Goal: Information Seeking & Learning: Learn about a topic

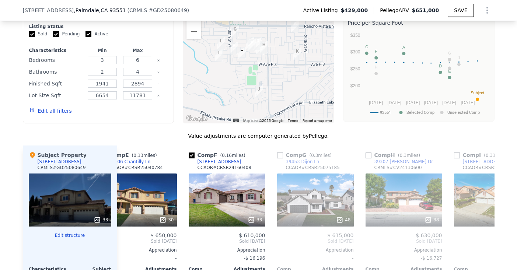
scroll to position [0, 383]
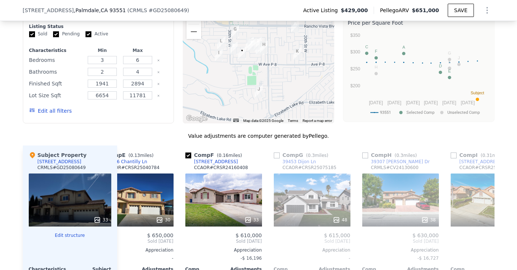
click at [59, 109] on button "Edit all filters" at bounding box center [50, 110] width 43 height 7
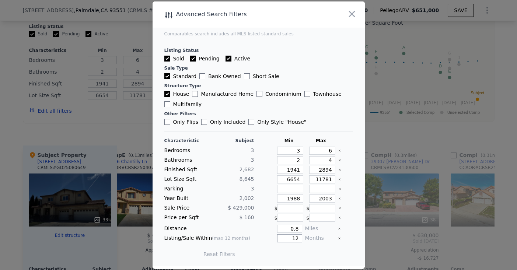
click at [298, 238] on input "12" at bounding box center [289, 238] width 25 height 8
type input "1"
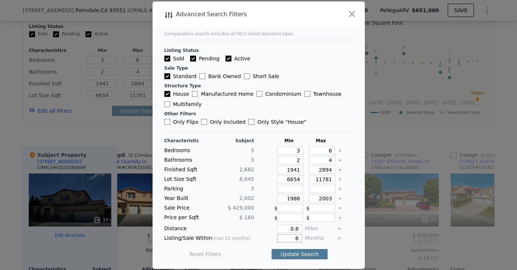
type input "6"
click at [304, 253] on button "Update Search" at bounding box center [299, 254] width 56 height 10
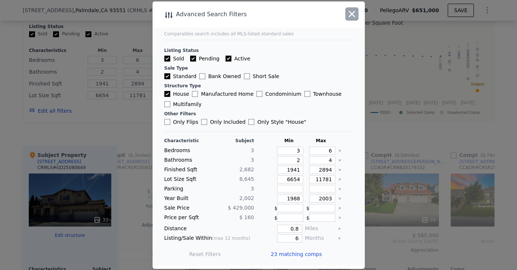
click at [354, 14] on icon "button" at bounding box center [351, 14] width 10 height 10
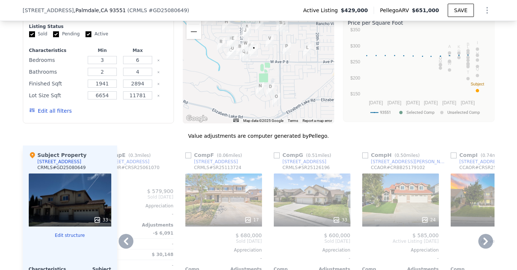
click at [125, 240] on icon at bounding box center [126, 241] width 4 height 7
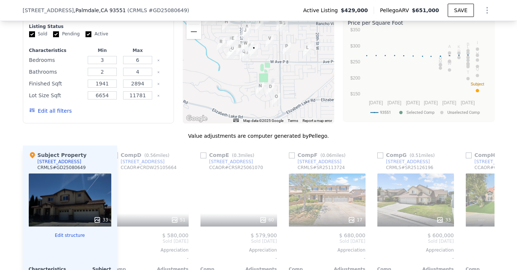
scroll to position [0, 206]
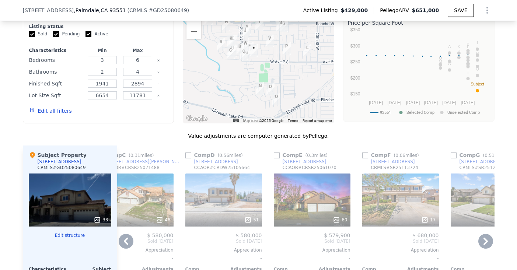
click at [125, 240] on icon at bounding box center [126, 241] width 4 height 7
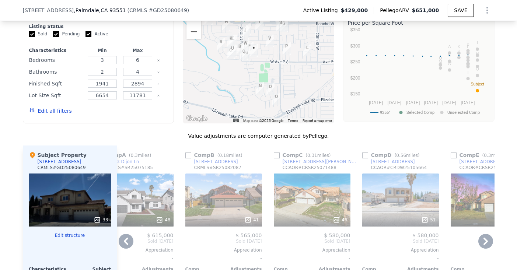
click at [125, 240] on icon at bounding box center [126, 241] width 4 height 7
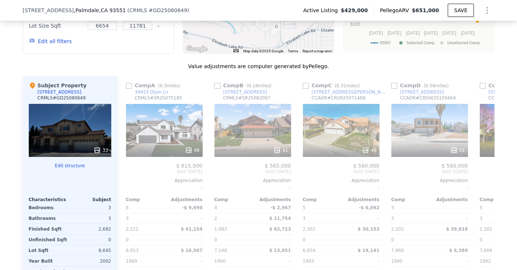
scroll to position [769, 0]
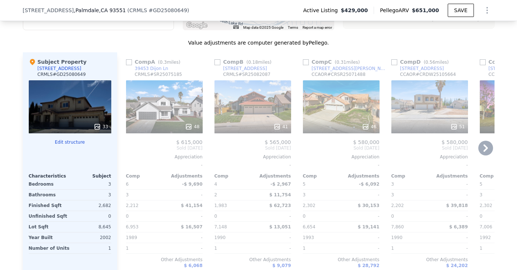
click at [488, 147] on icon at bounding box center [485, 148] width 15 height 15
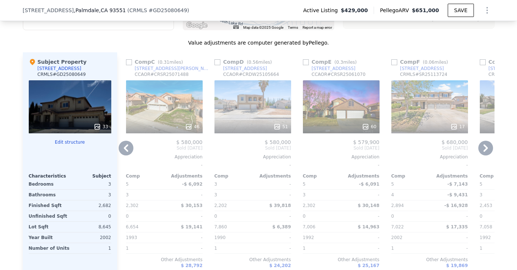
click at [488, 147] on icon at bounding box center [485, 148] width 15 height 15
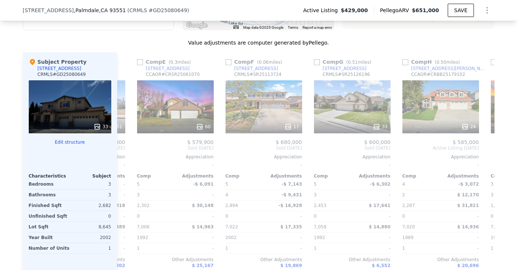
scroll to position [0, 353]
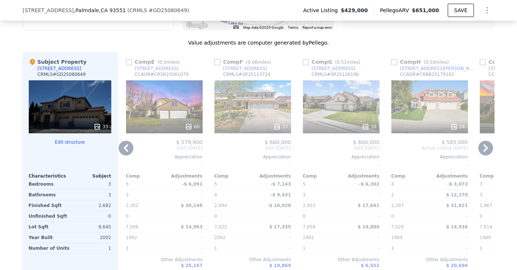
click at [488, 147] on icon at bounding box center [485, 148] width 15 height 15
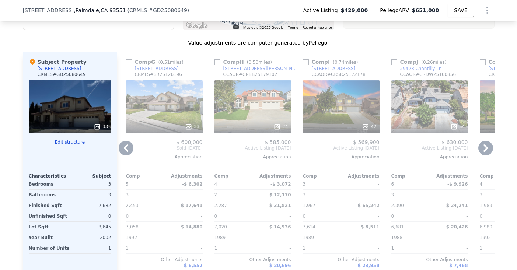
click at [128, 148] on icon at bounding box center [126, 148] width 15 height 15
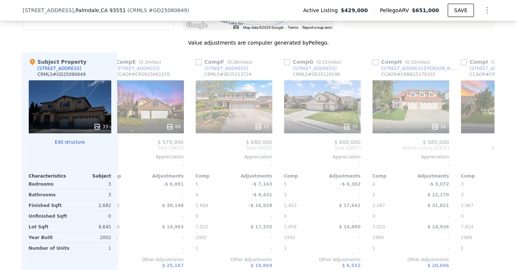
scroll to position [0, 353]
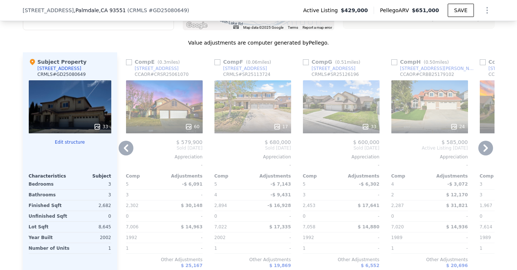
click at [128, 148] on icon at bounding box center [126, 148] width 15 height 15
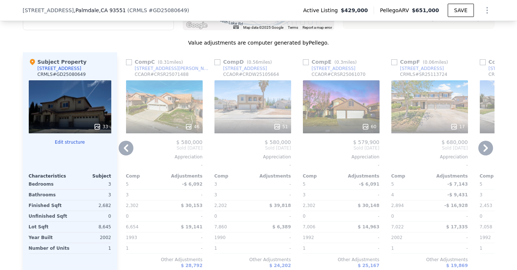
click at [128, 148] on icon at bounding box center [126, 148] width 15 height 15
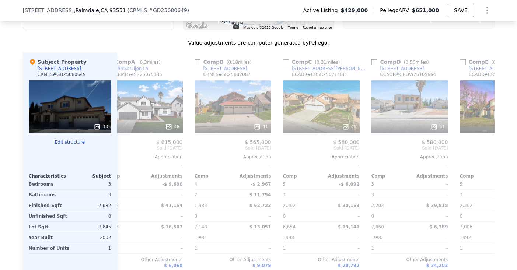
scroll to position [0, 0]
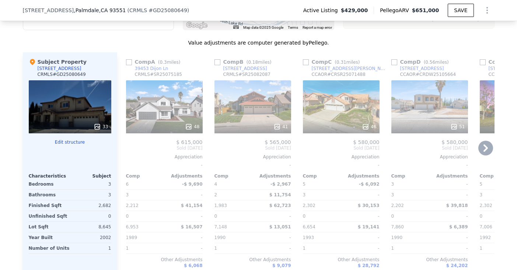
click at [128, 148] on span "Sold [DATE]" at bounding box center [164, 148] width 77 height 6
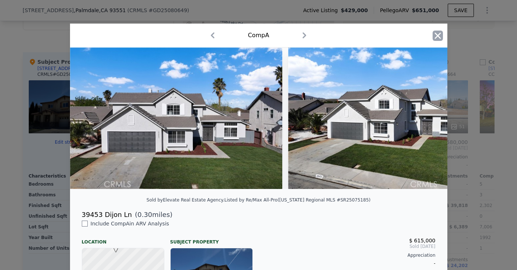
click at [440, 33] on icon "button" at bounding box center [437, 35] width 6 height 6
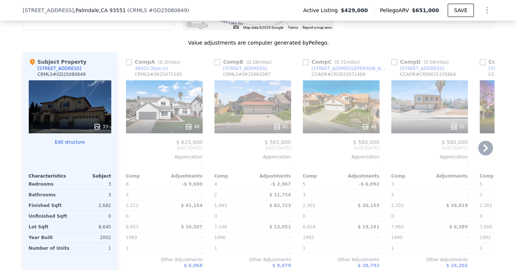
scroll to position [645, 0]
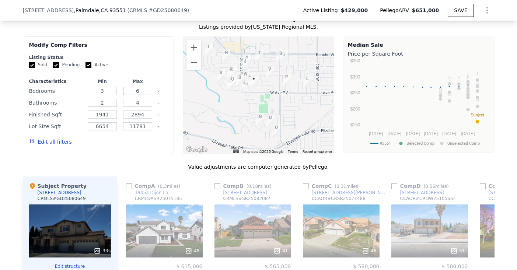
click at [142, 91] on input "6" at bounding box center [137, 91] width 29 height 8
type input "3"
click at [106, 101] on input "2" at bounding box center [102, 103] width 29 height 8
type input "3"
click at [143, 101] on input "4" at bounding box center [137, 103] width 29 height 8
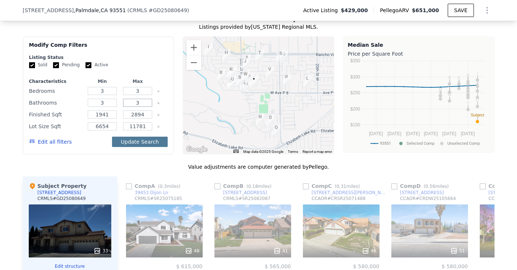
type input "3"
click at [147, 141] on button "Update Search" at bounding box center [140, 142] width 56 height 10
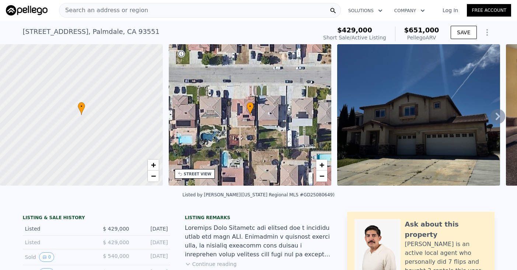
scroll to position [0, 0]
